Goal: Information Seeking & Learning: Learn about a topic

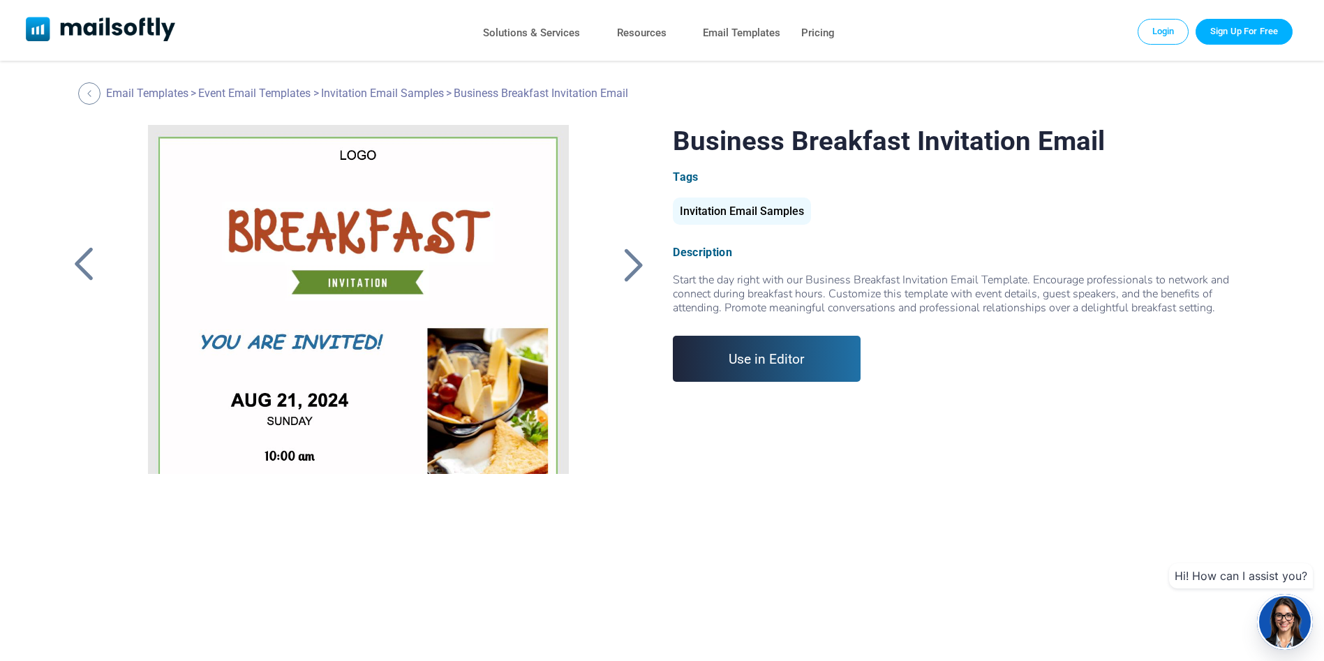
click at [650, 315] on div at bounding box center [622, 264] width 59 height 279
click at [638, 253] on div at bounding box center [633, 264] width 35 height 36
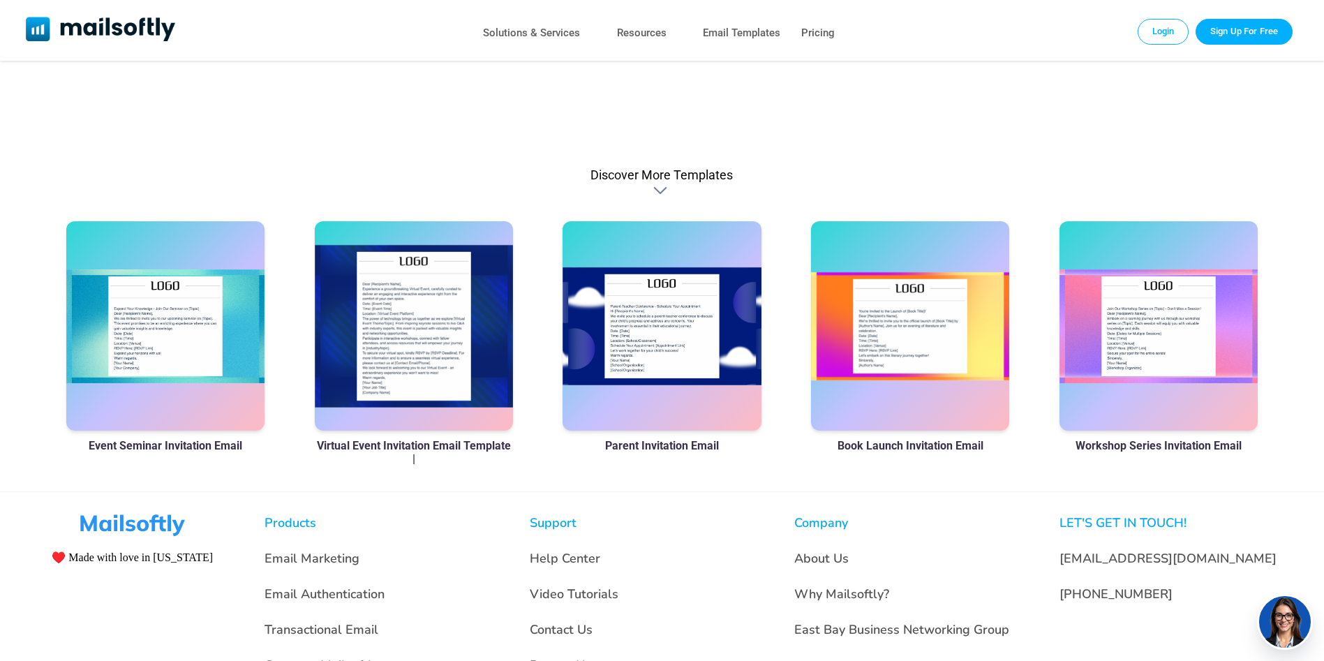
click at [643, 342] on div at bounding box center [662, 325] width 199 height 209
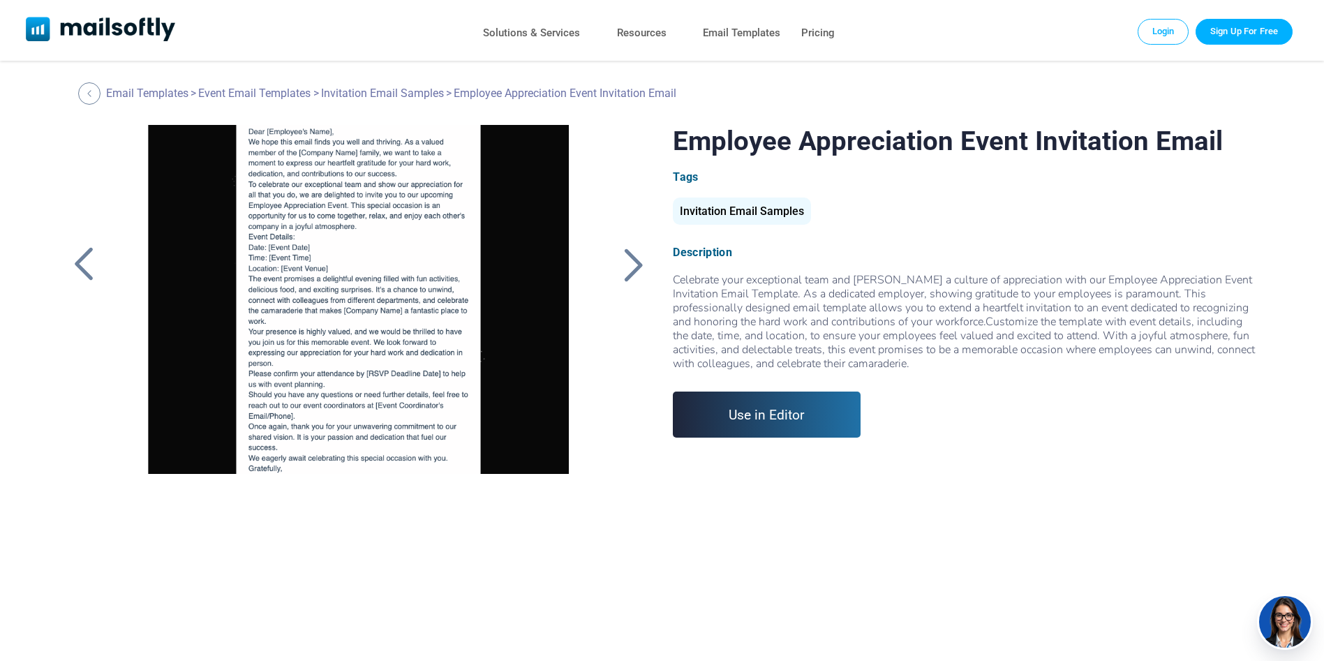
scroll to position [125, 0]
